Goal: Check status

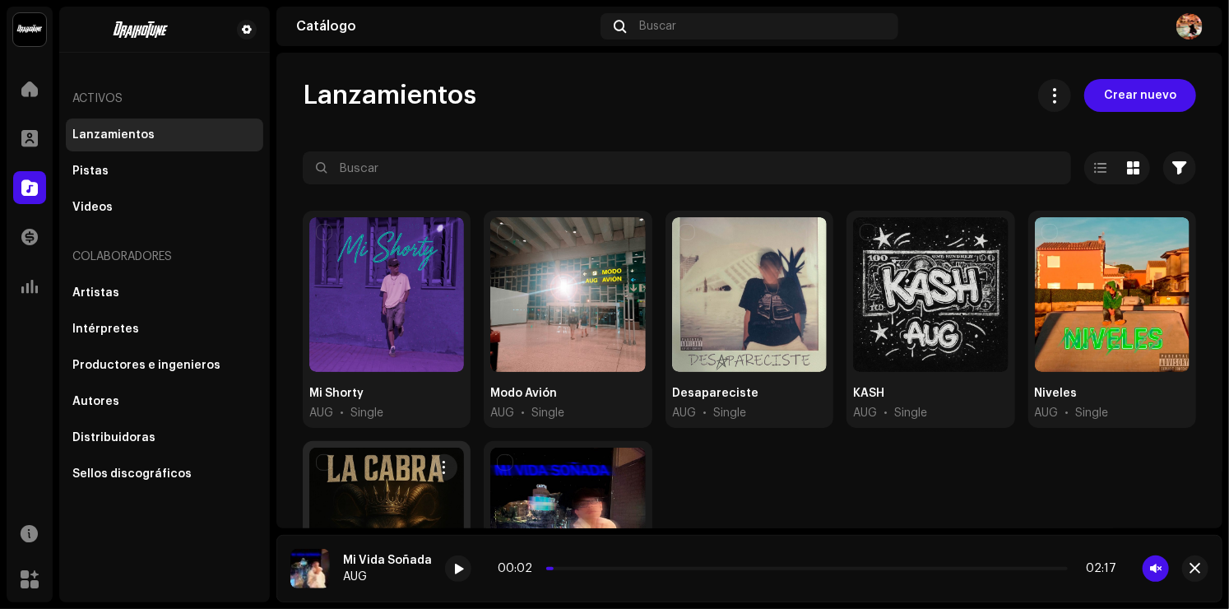
scroll to position [179, 0]
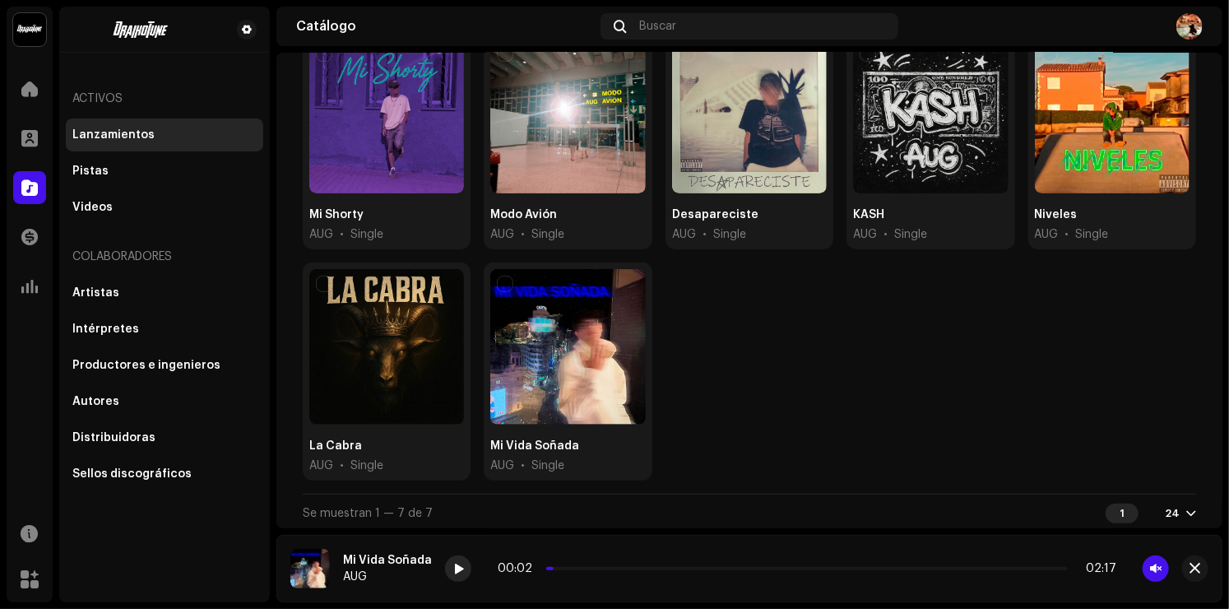
click at [454, 578] on div at bounding box center [458, 568] width 26 height 26
drag, startPoint x: 1162, startPoint y: 566, endPoint x: 1154, endPoint y: 573, distance: 10.5
click at [1154, 573] on span "button" at bounding box center [1156, 568] width 12 height 13
click at [456, 572] on span at bounding box center [458, 569] width 10 height 13
click at [30, 280] on span at bounding box center [29, 286] width 16 height 13
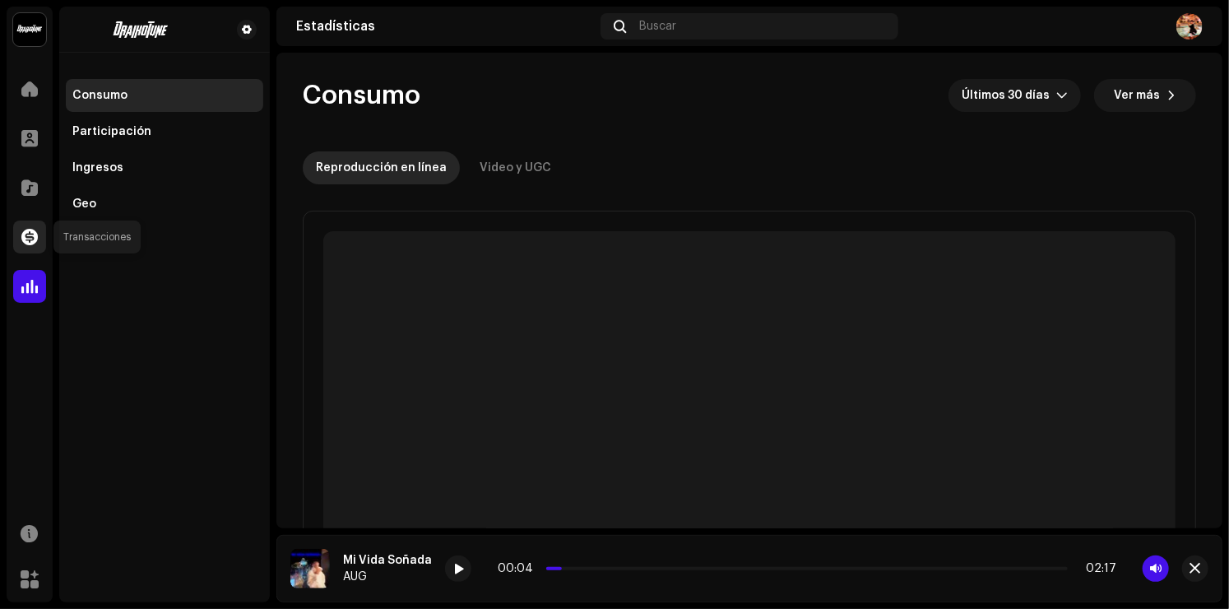
click at [31, 233] on span at bounding box center [29, 236] width 16 height 13
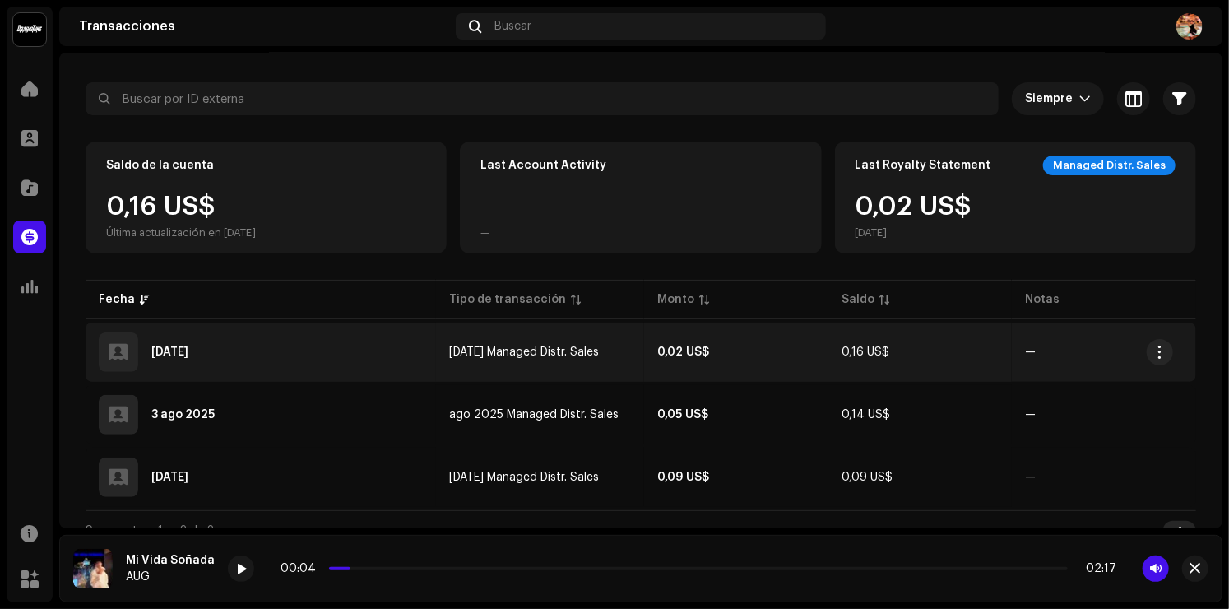
scroll to position [90, 0]
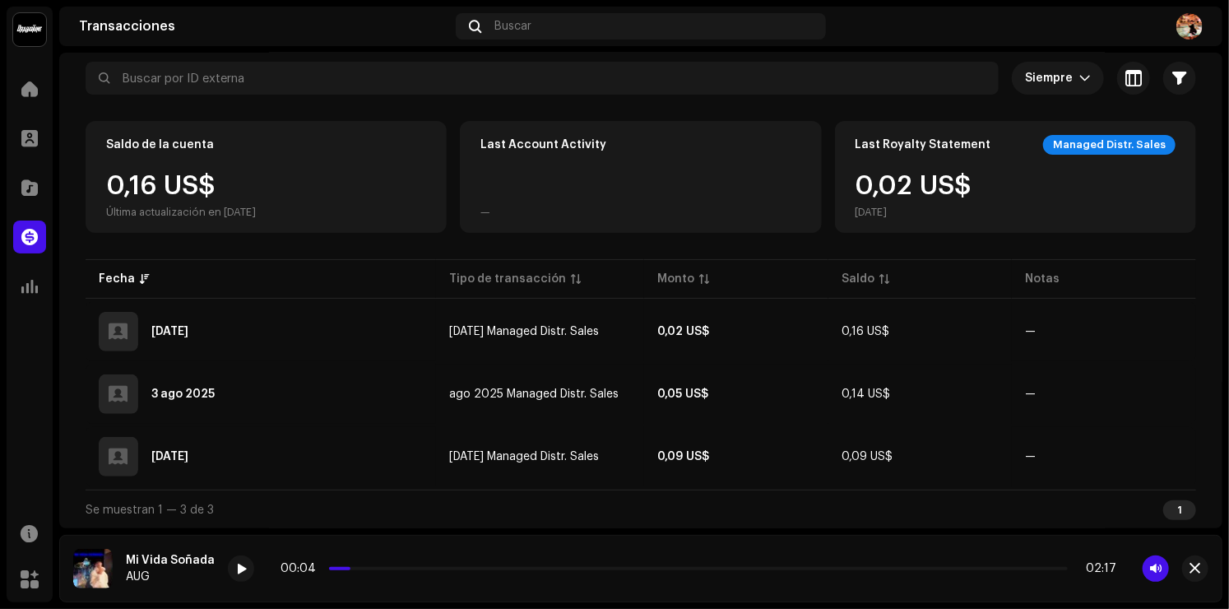
click at [1167, 507] on div "1" at bounding box center [1179, 510] width 33 height 20
click at [40, 102] on div at bounding box center [29, 88] width 33 height 33
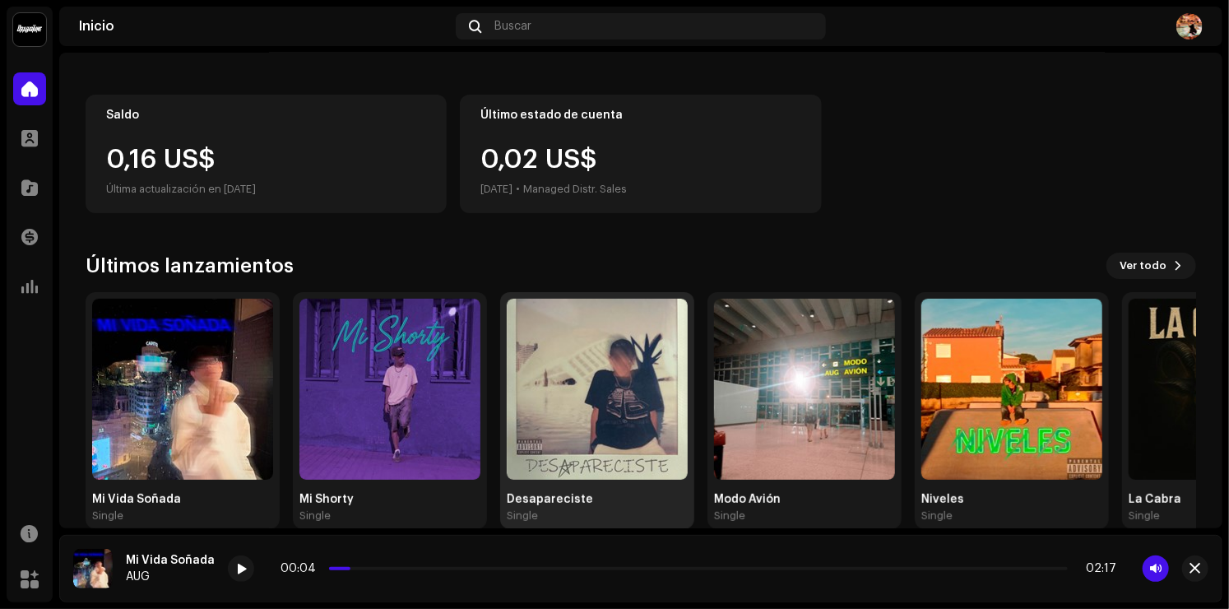
scroll to position [175, 0]
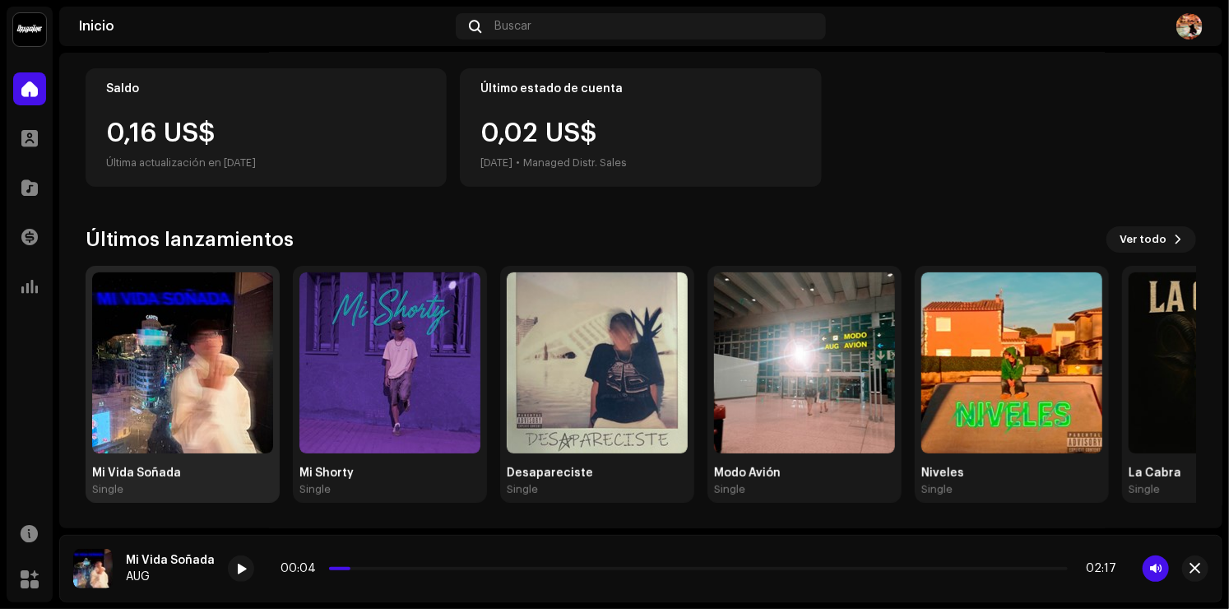
click at [197, 404] on img at bounding box center [182, 362] width 181 height 181
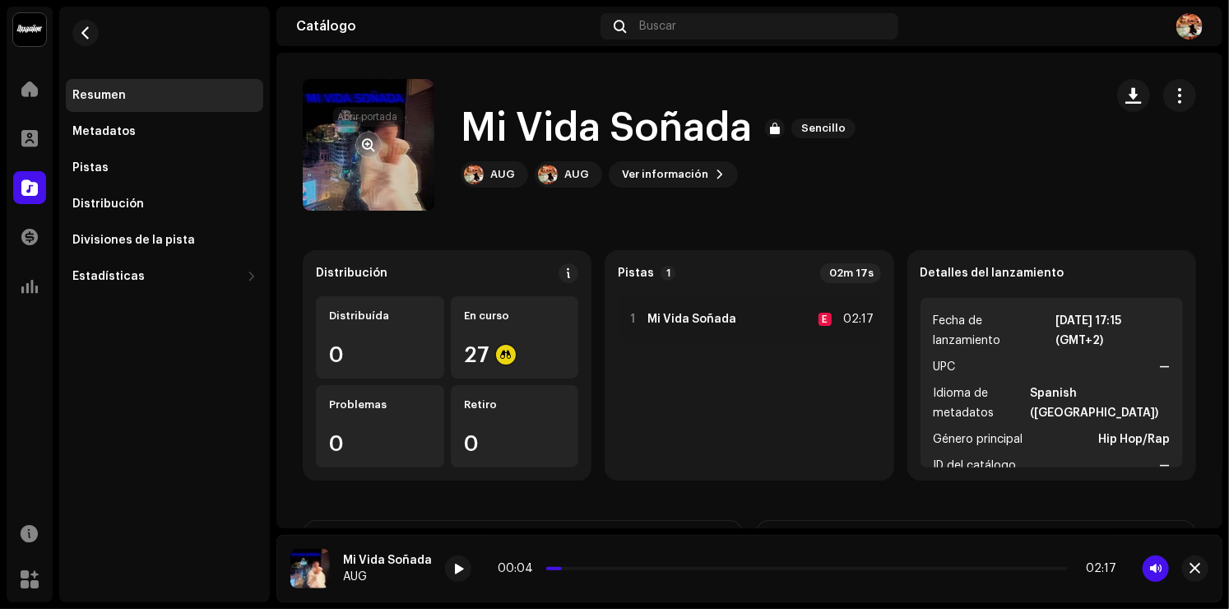
click at [365, 155] on button "button" at bounding box center [368, 145] width 26 height 26
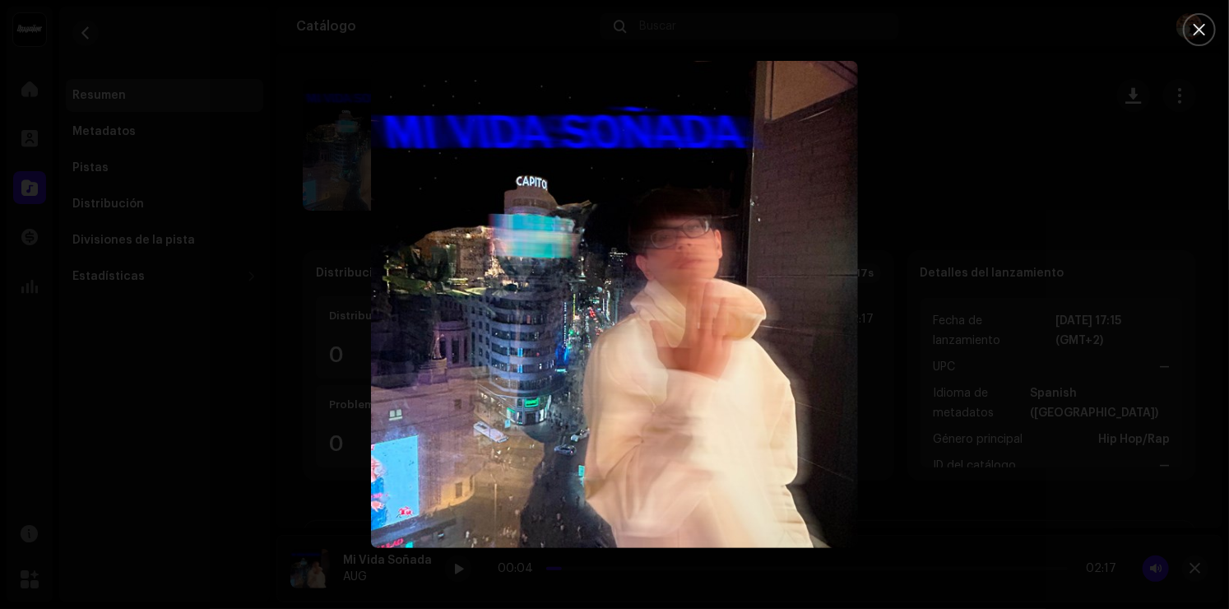
click at [957, 197] on div at bounding box center [614, 304] width 1229 height 609
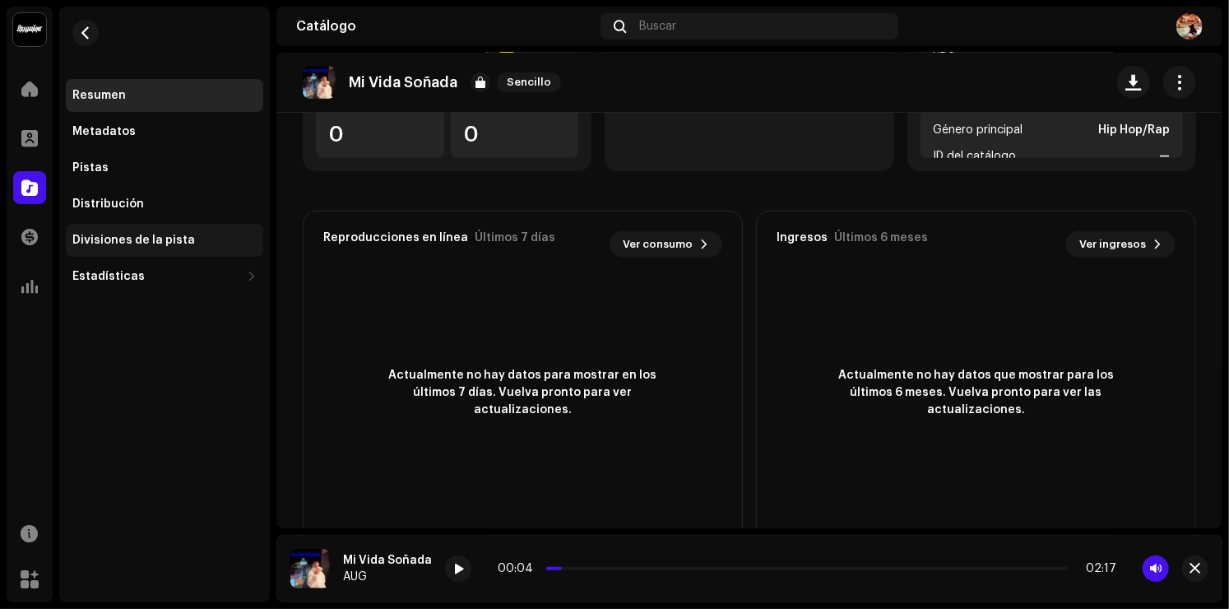
scroll to position [346, 0]
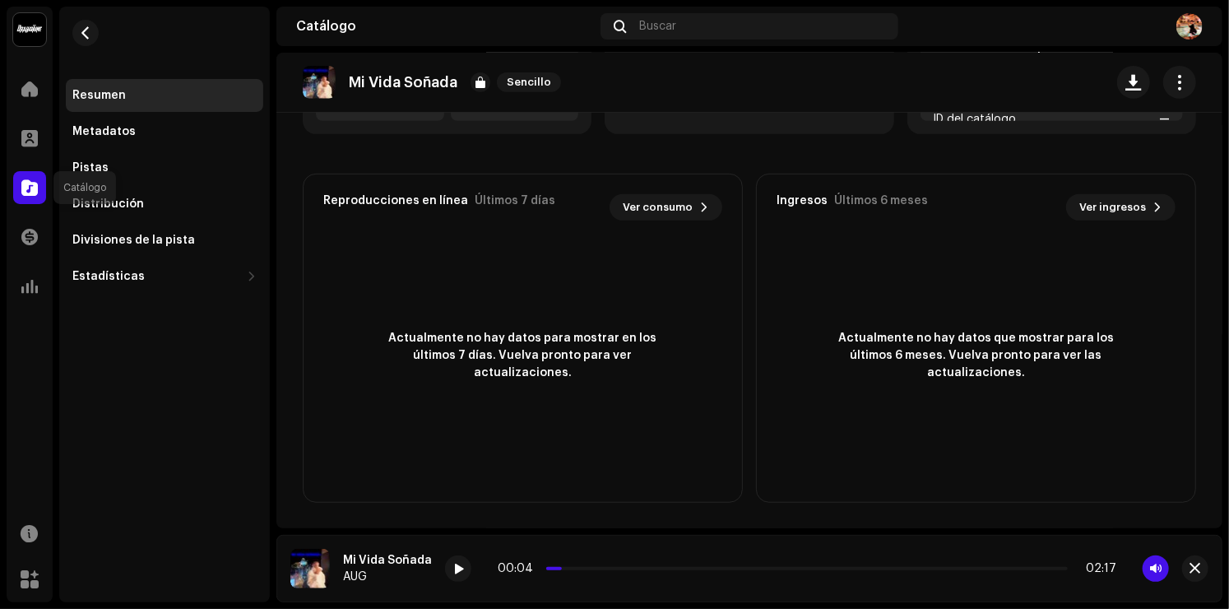
click at [27, 194] on span at bounding box center [29, 187] width 16 height 13
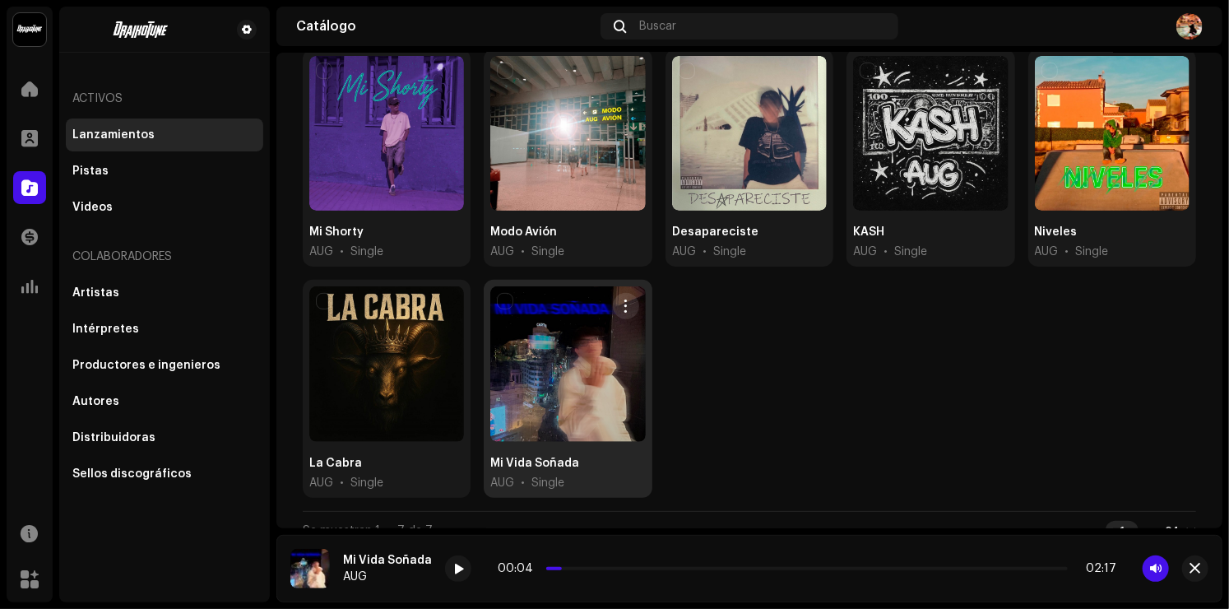
scroll to position [165, 0]
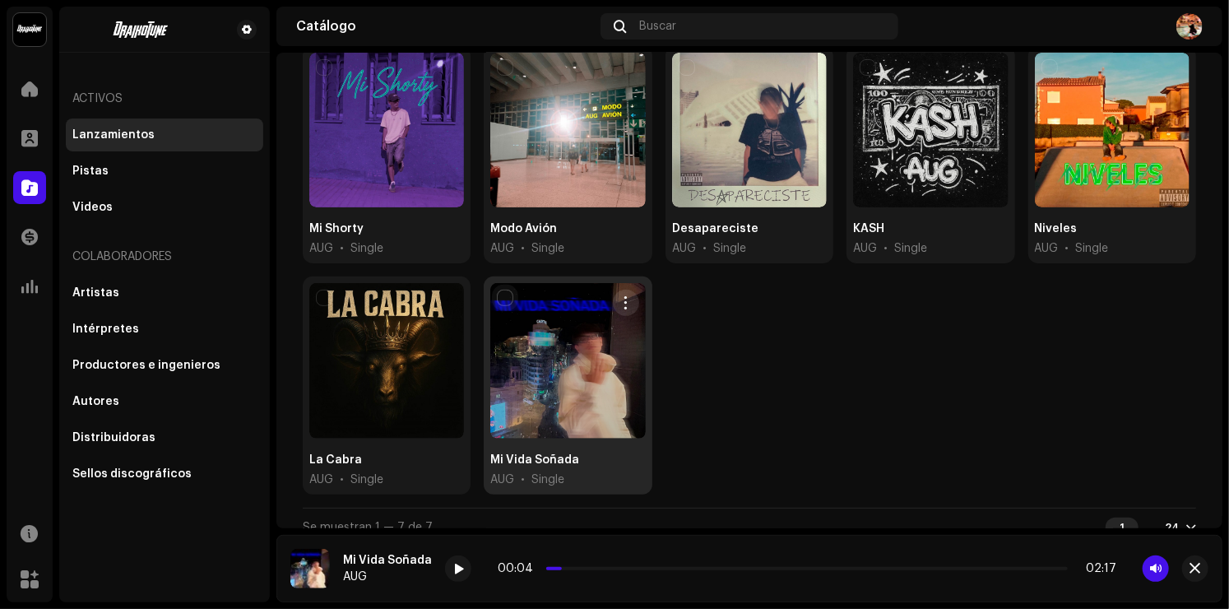
click at [505, 291] on input "checkbox" at bounding box center [505, 298] width 16 height 16
click at [507, 298] on input "checkbox" at bounding box center [505, 298] width 16 height 16
checkbox input "false"
click at [574, 399] on div at bounding box center [567, 360] width 155 height 155
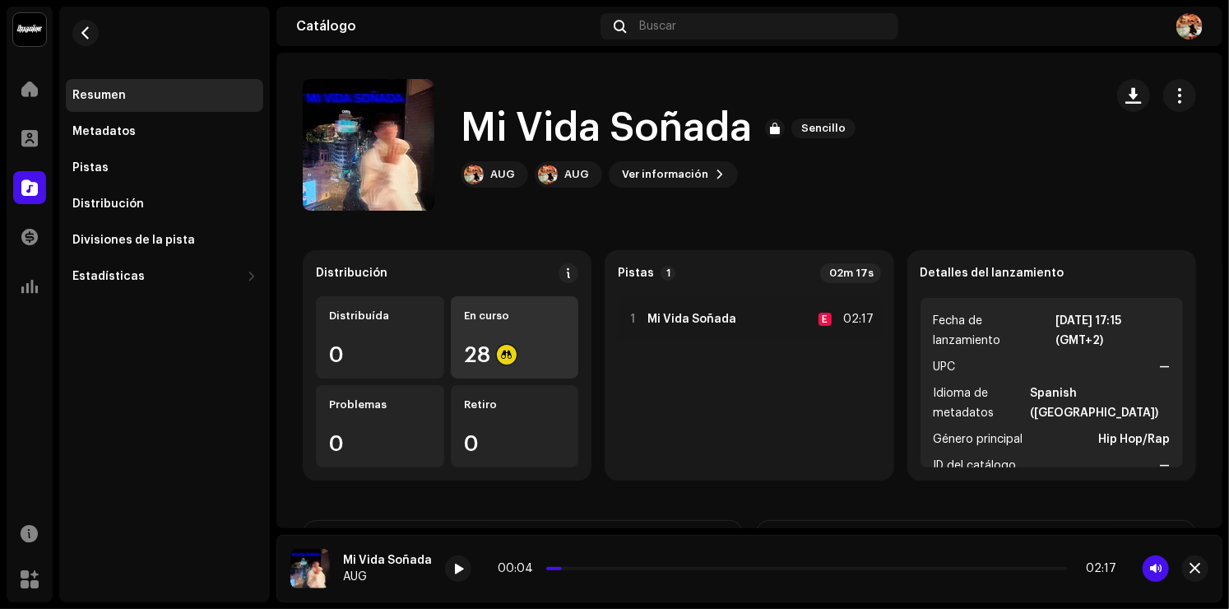
click at [493, 337] on div "En curso 28" at bounding box center [515, 337] width 128 height 82
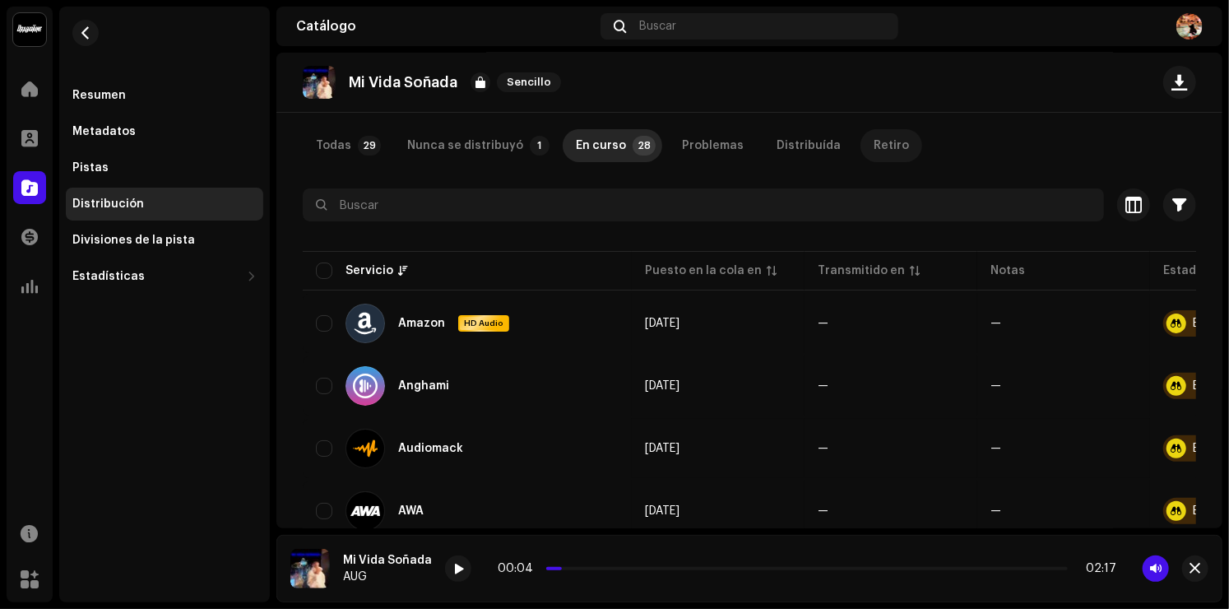
click at [874, 151] on div "Retiro" at bounding box center [891, 145] width 35 height 33
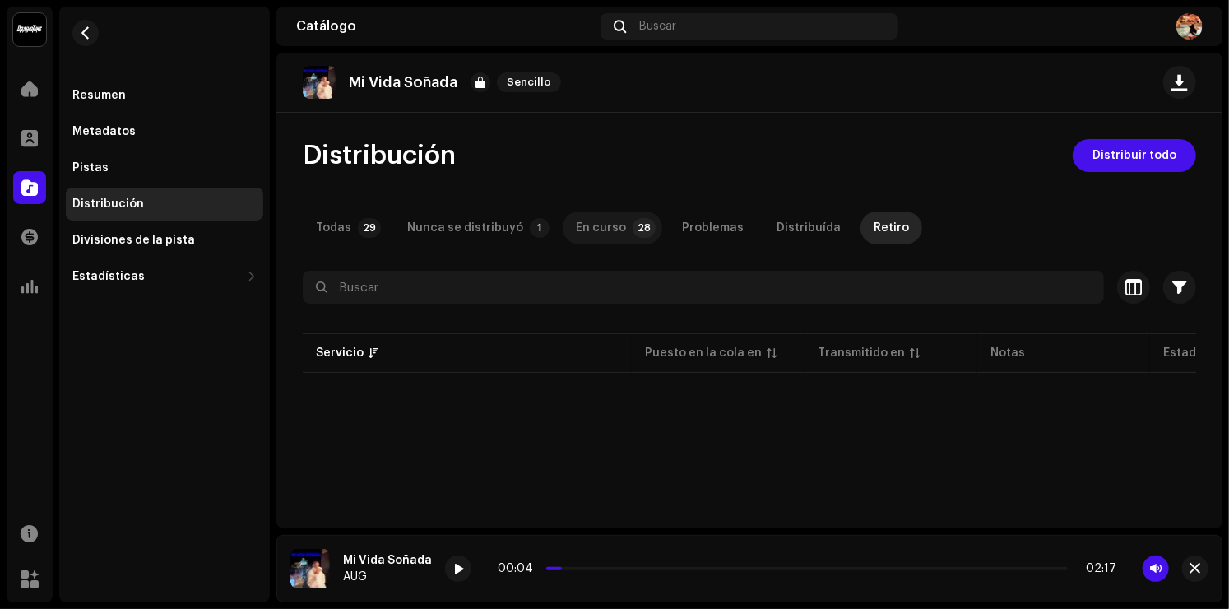
click at [602, 217] on div "En curso" at bounding box center [601, 227] width 50 height 33
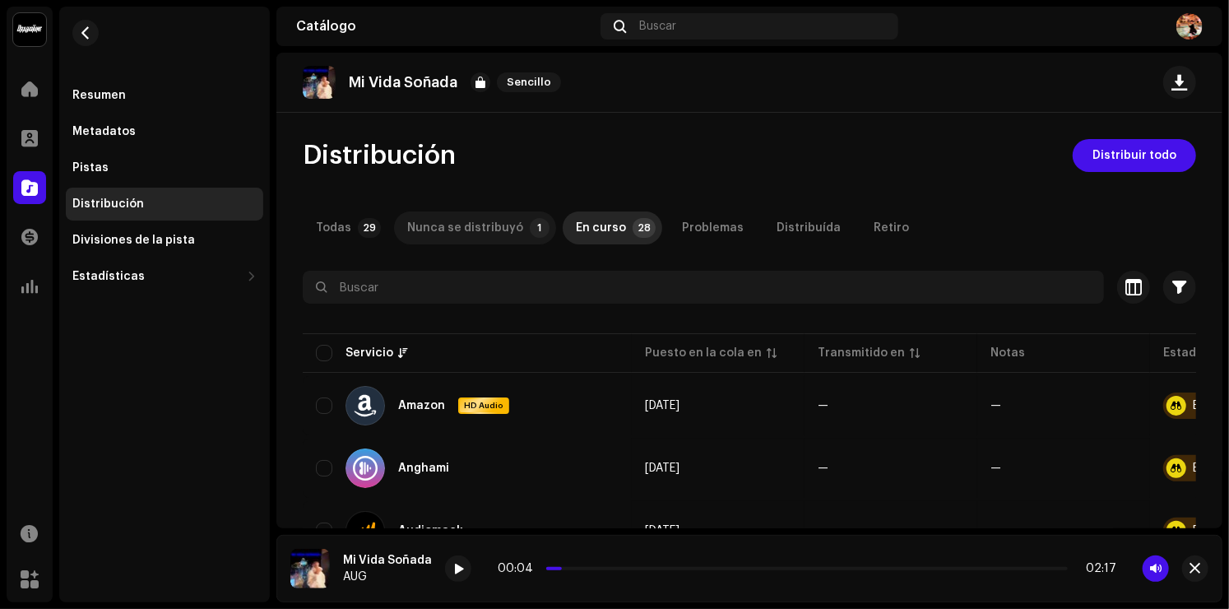
click at [489, 238] on div "Nunca se distribuyó" at bounding box center [465, 227] width 116 height 33
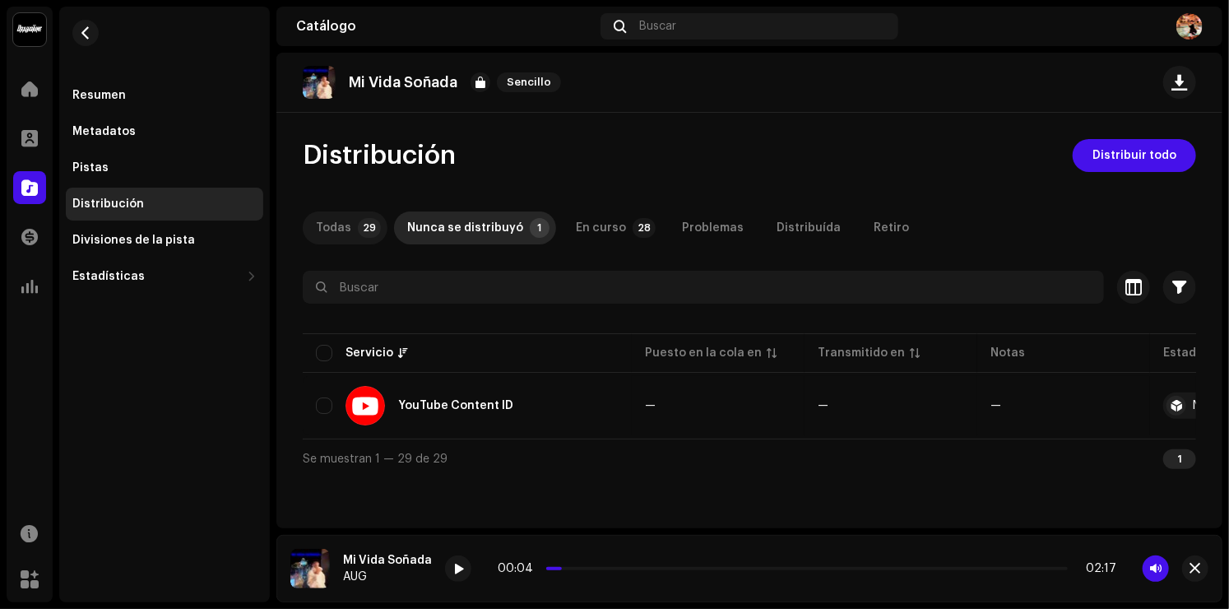
click at [354, 215] on p-tab "Todas 29" at bounding box center [345, 227] width 85 height 33
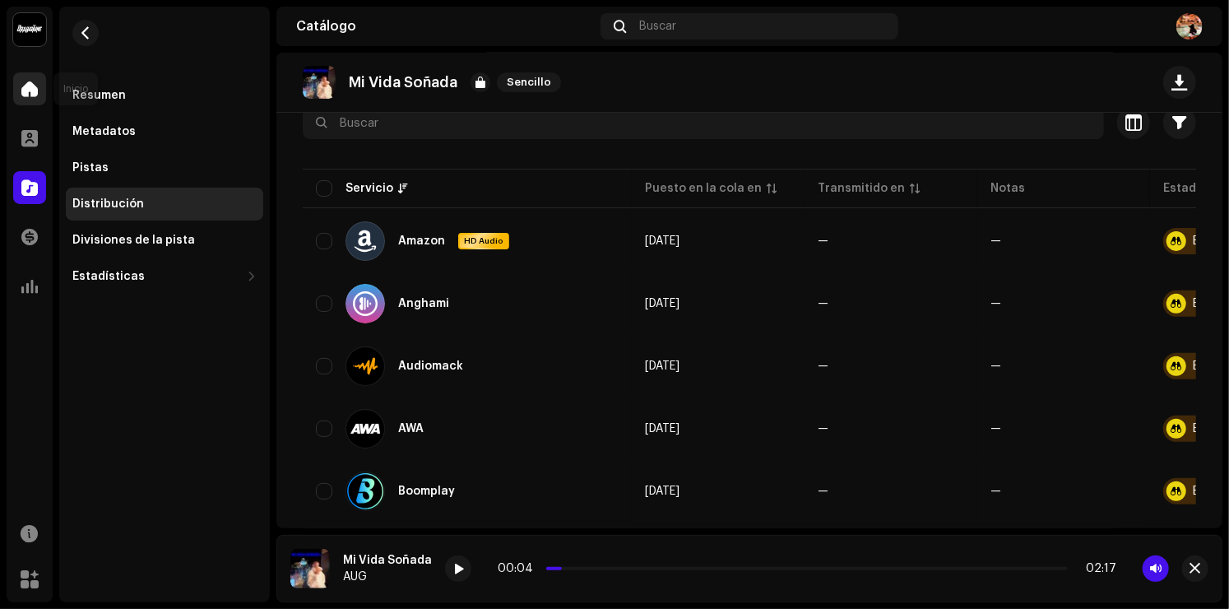
click at [33, 88] on span at bounding box center [29, 88] width 16 height 13
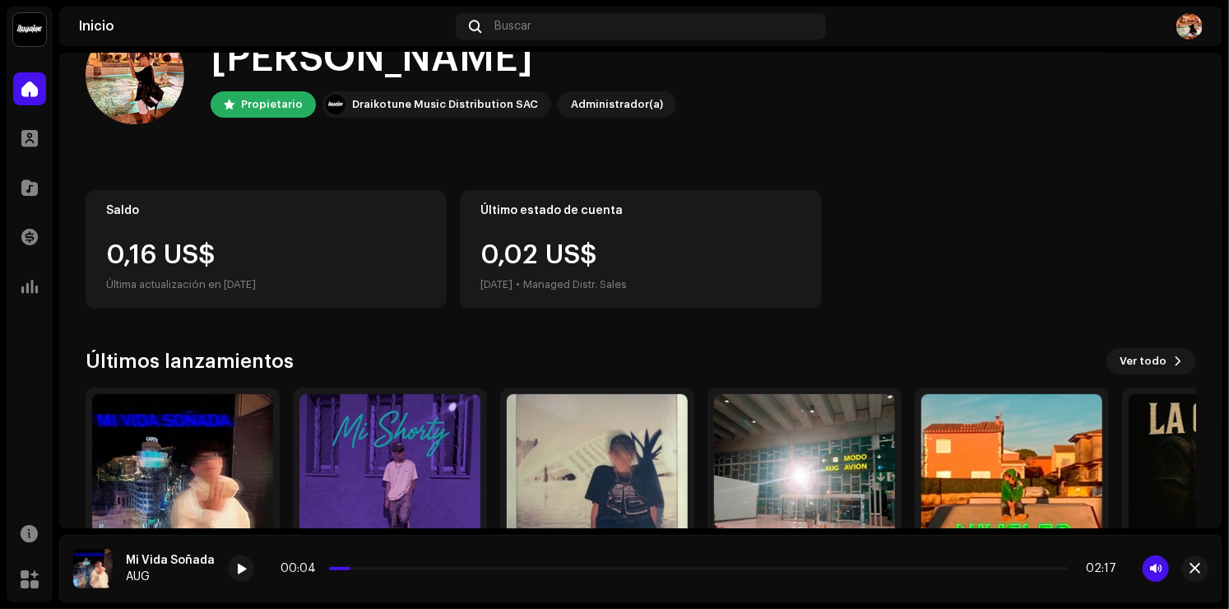
scroll to position [175, 0]
